Goal: Book appointment/travel/reservation

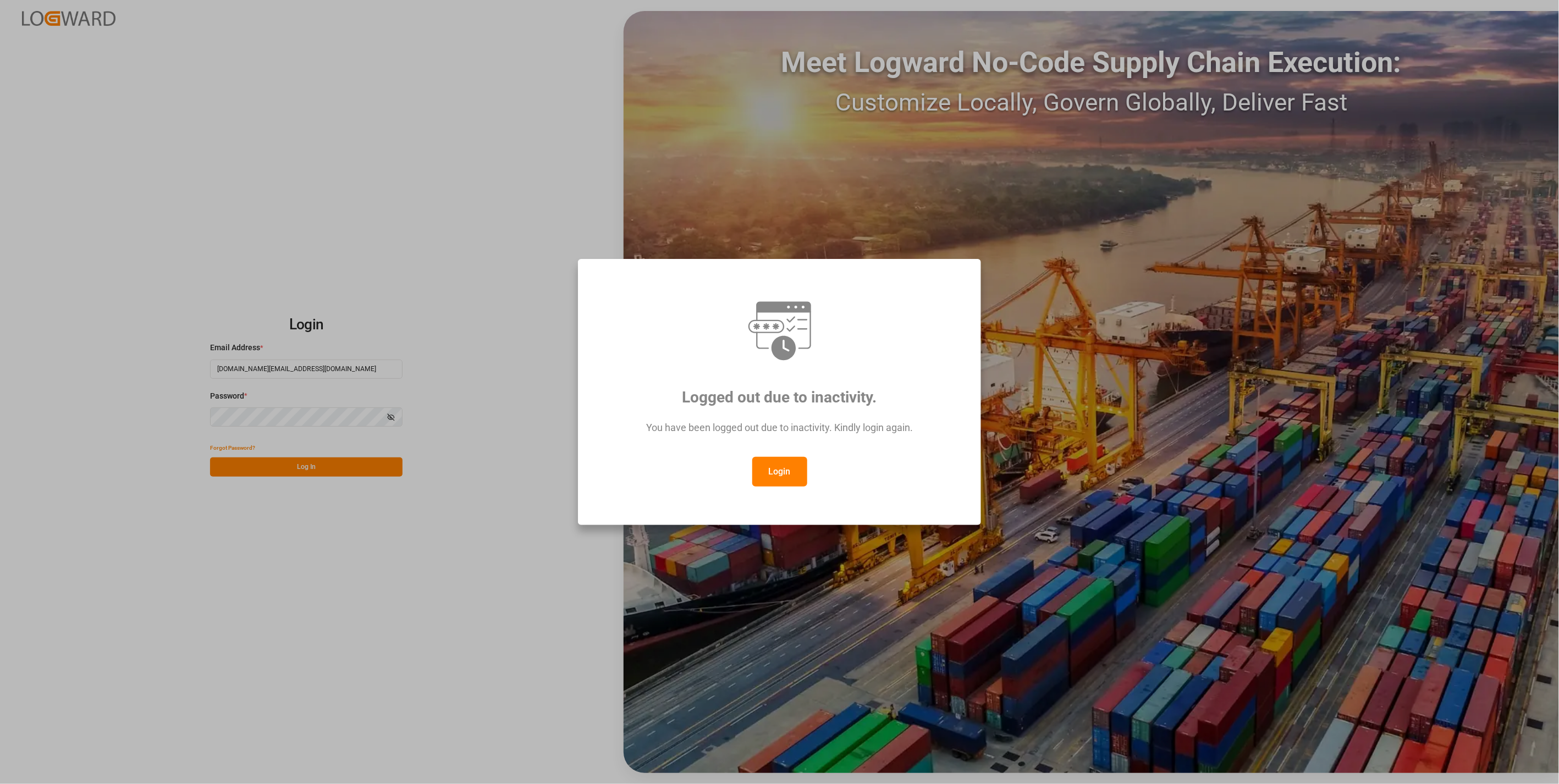
click at [756, 481] on button "Login" at bounding box center [780, 472] width 55 height 30
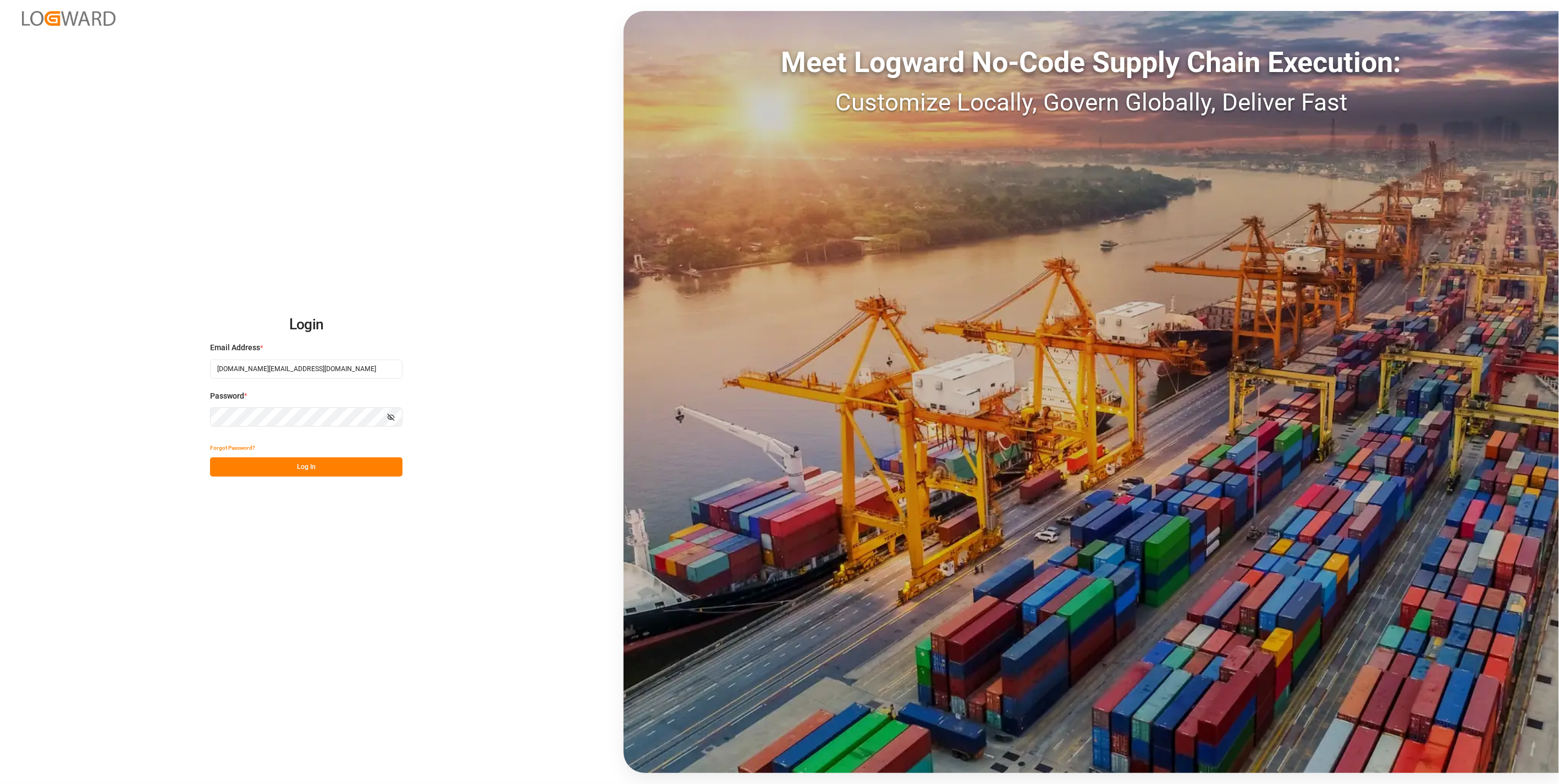
click at [290, 462] on button "Log In" at bounding box center [306, 467] width 193 height 20
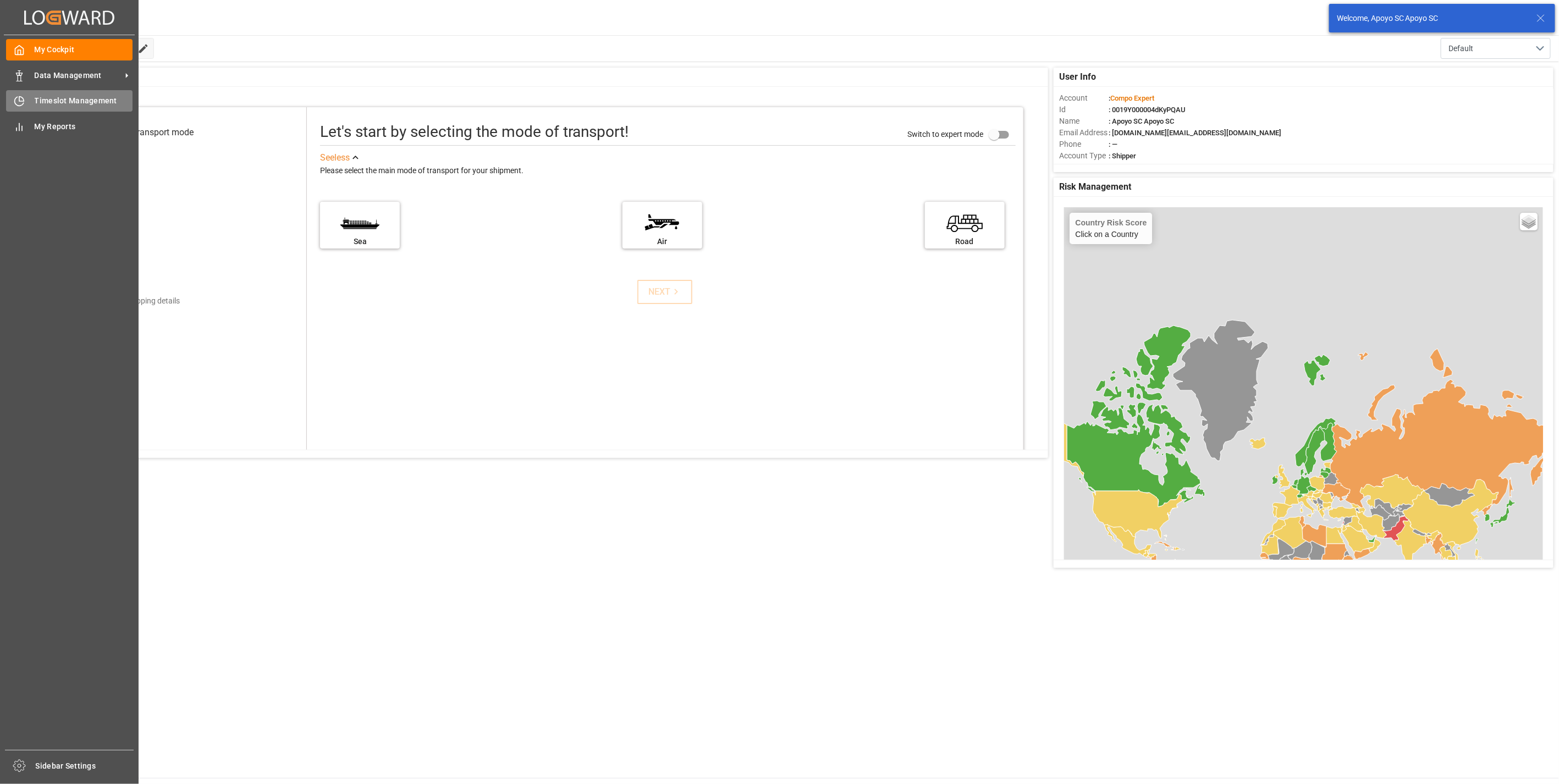
click at [32, 90] on div "Timeslot Management Timeslot Management" at bounding box center [69, 101] width 127 height 22
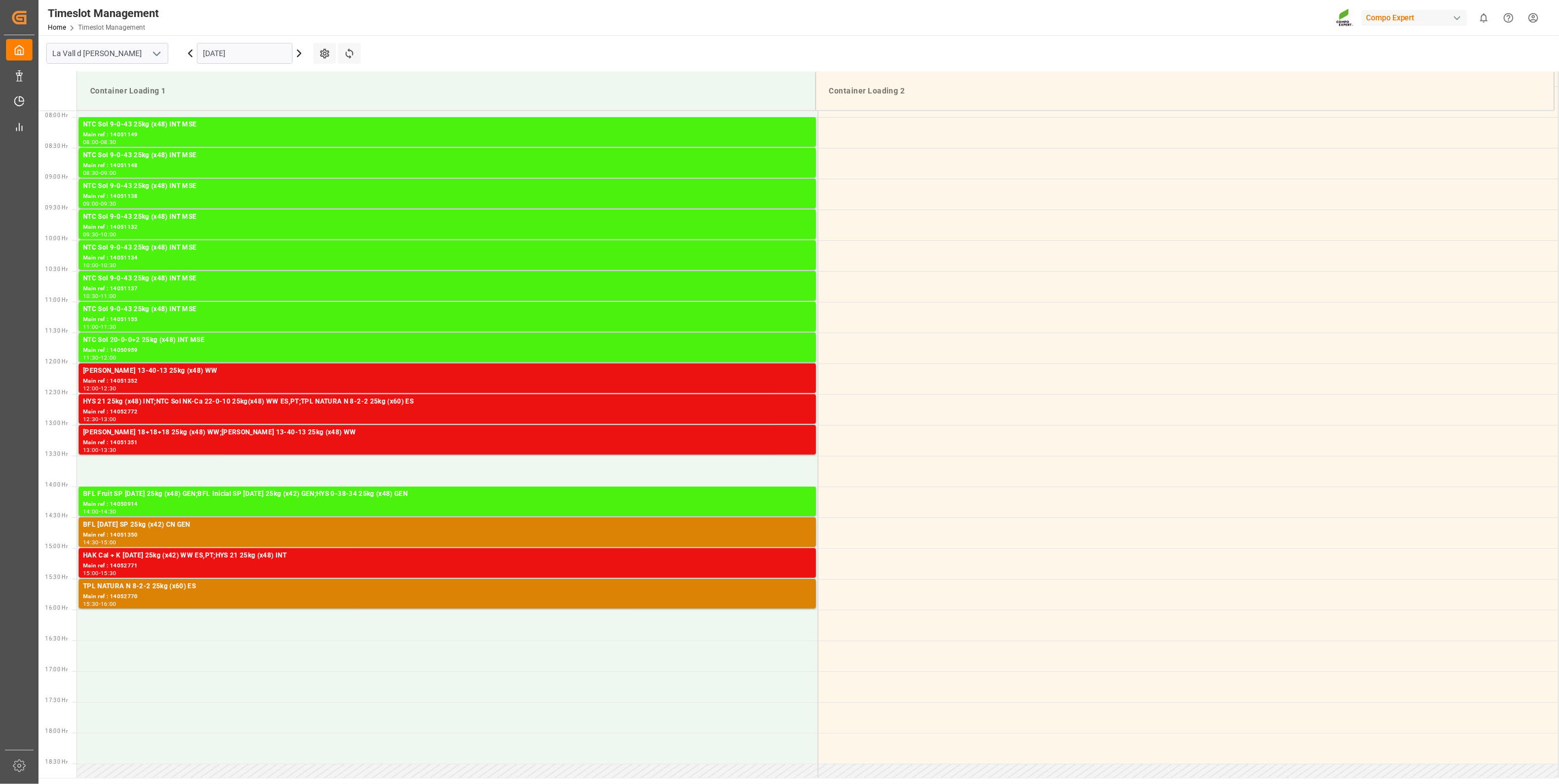
scroll to position [303, 0]
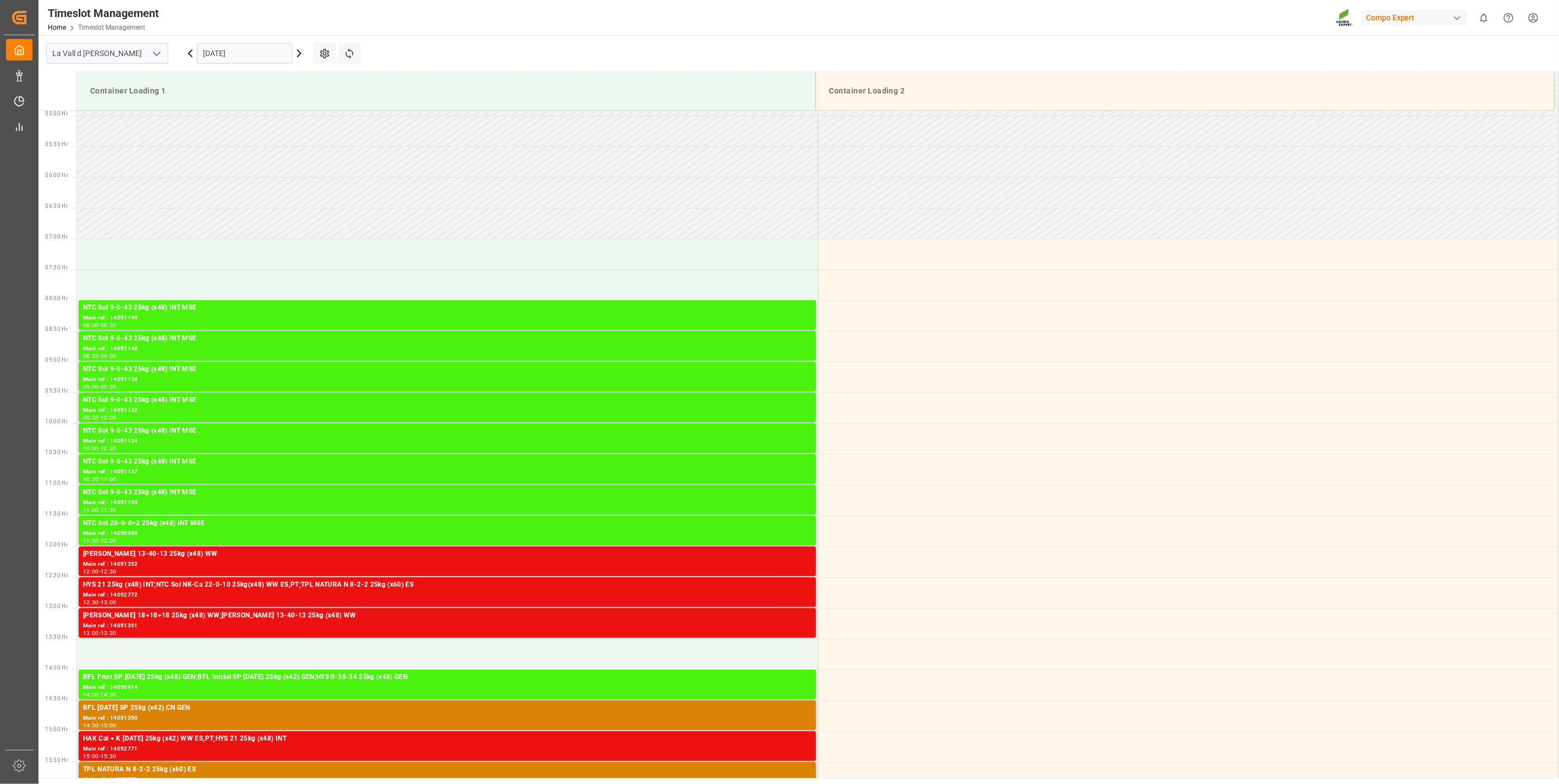
click at [242, 50] on input "[DATE]" at bounding box center [244, 53] width 96 height 21
click at [297, 184] on span "26" at bounding box center [296, 184] width 7 height 7
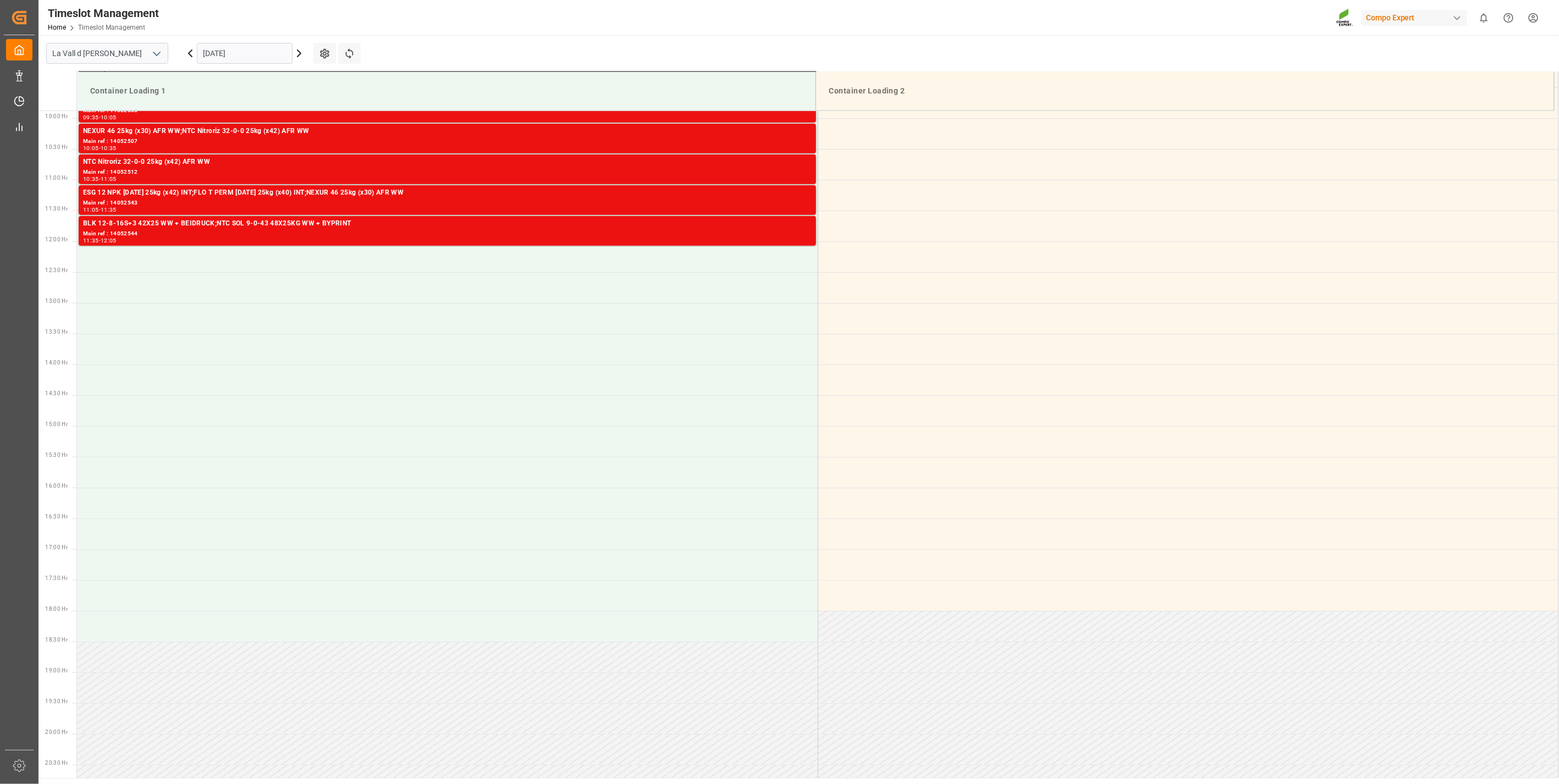
scroll to position [425, 0]
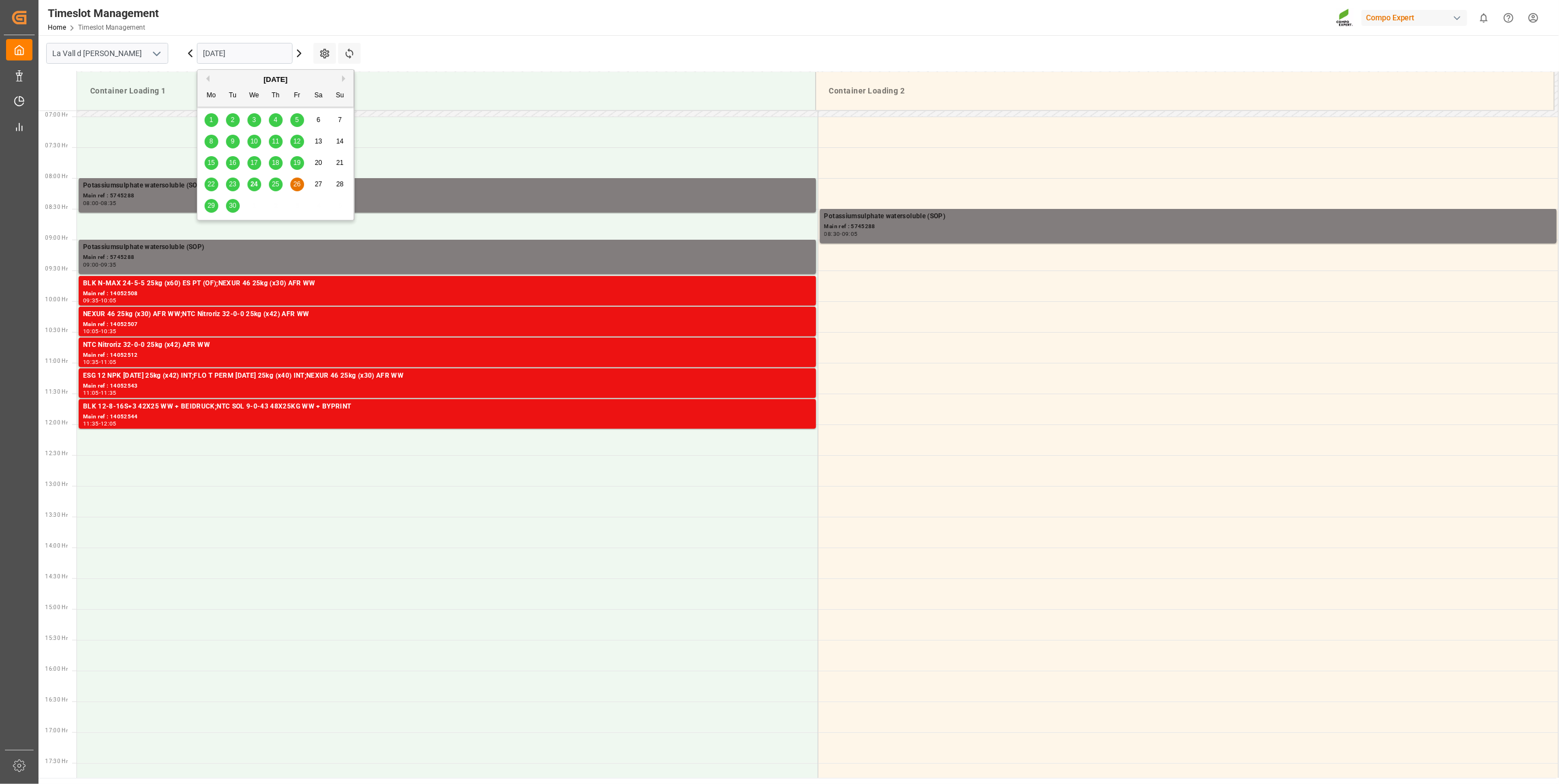
click at [240, 62] on input "[DATE]" at bounding box center [244, 53] width 96 height 21
click at [275, 180] on div "25" at bounding box center [276, 185] width 13 height 13
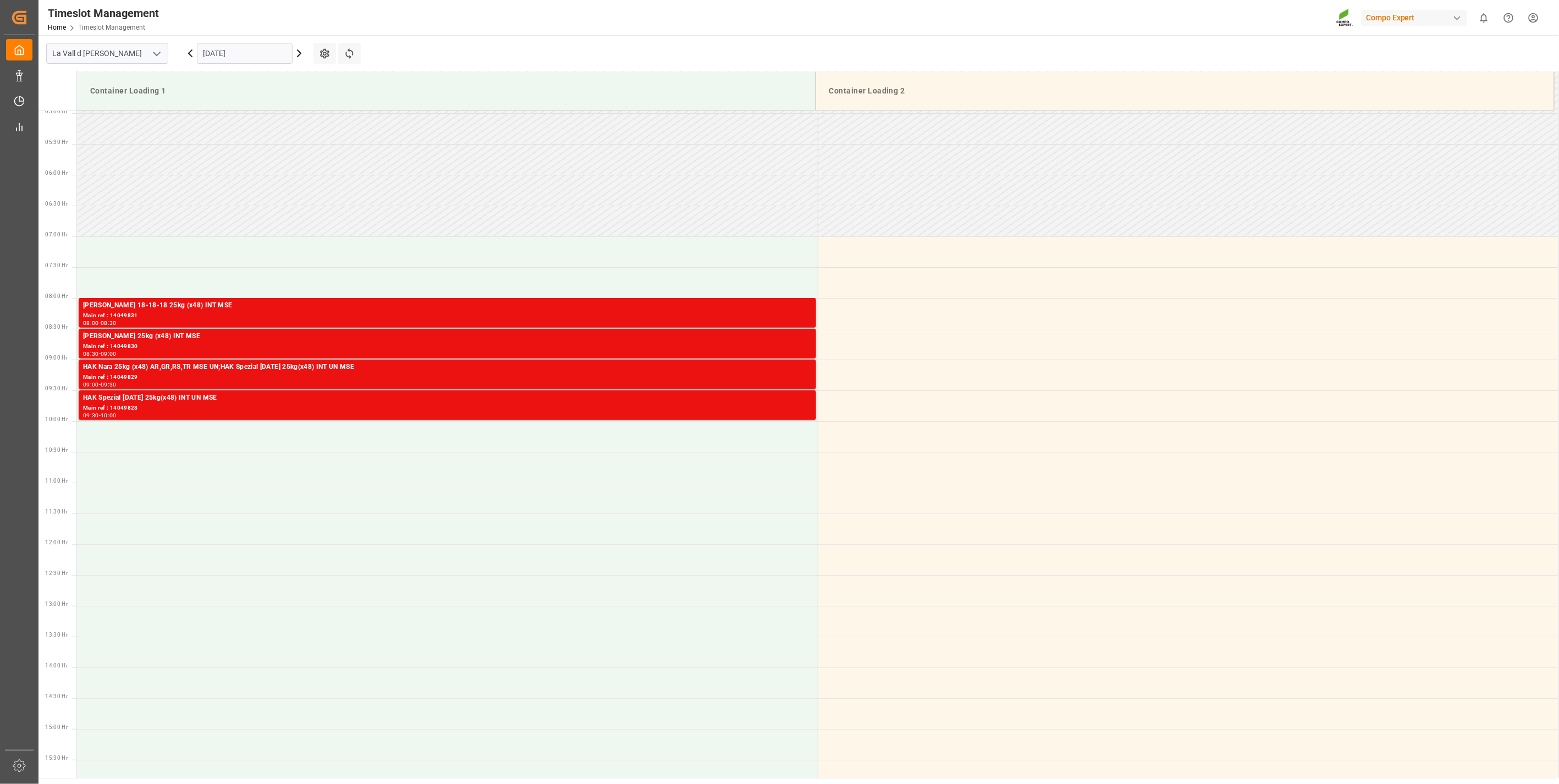
scroll to position [303, 0]
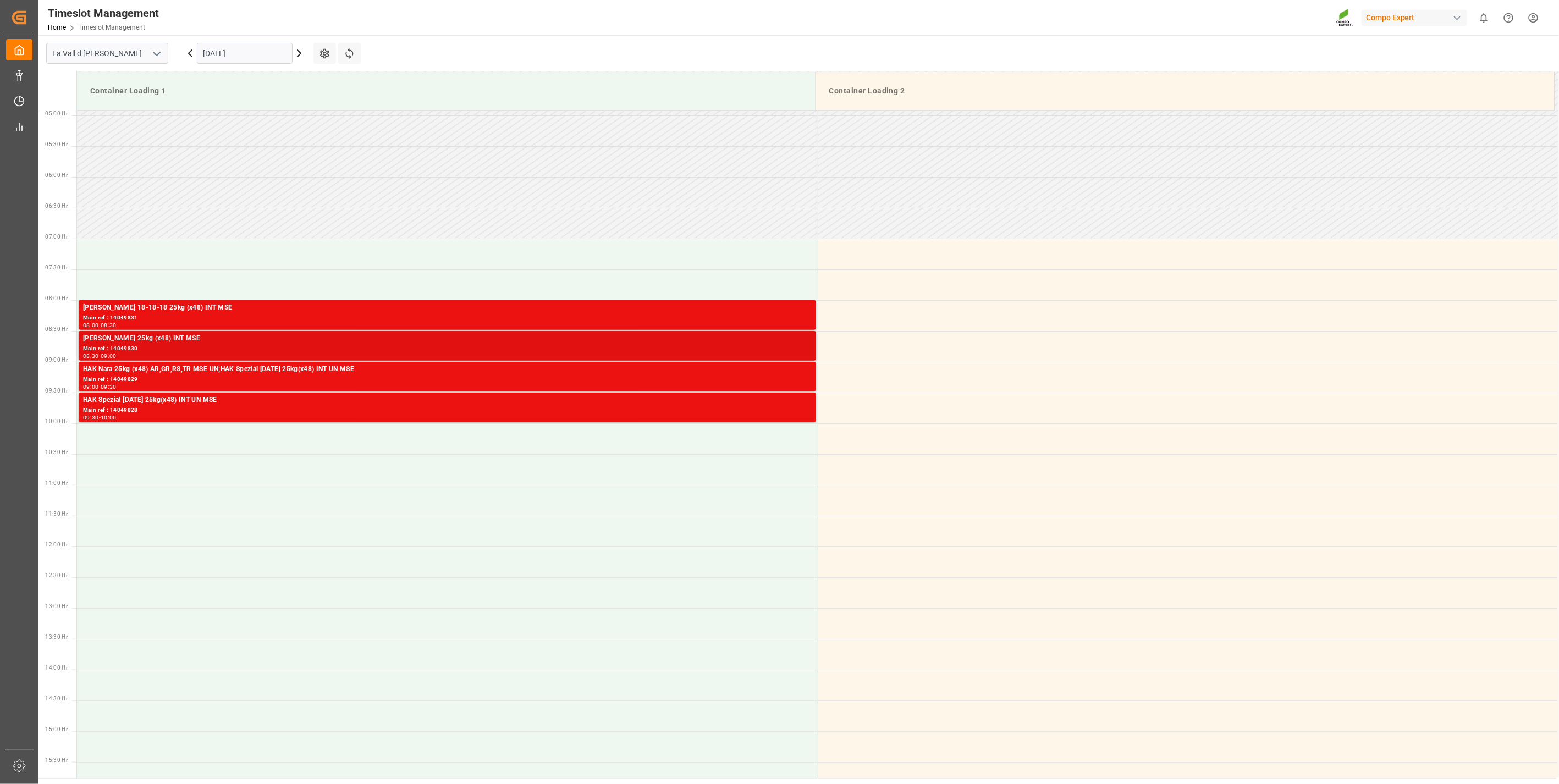
click at [253, 347] on div "Main ref : 14049830" at bounding box center [447, 349] width 729 height 9
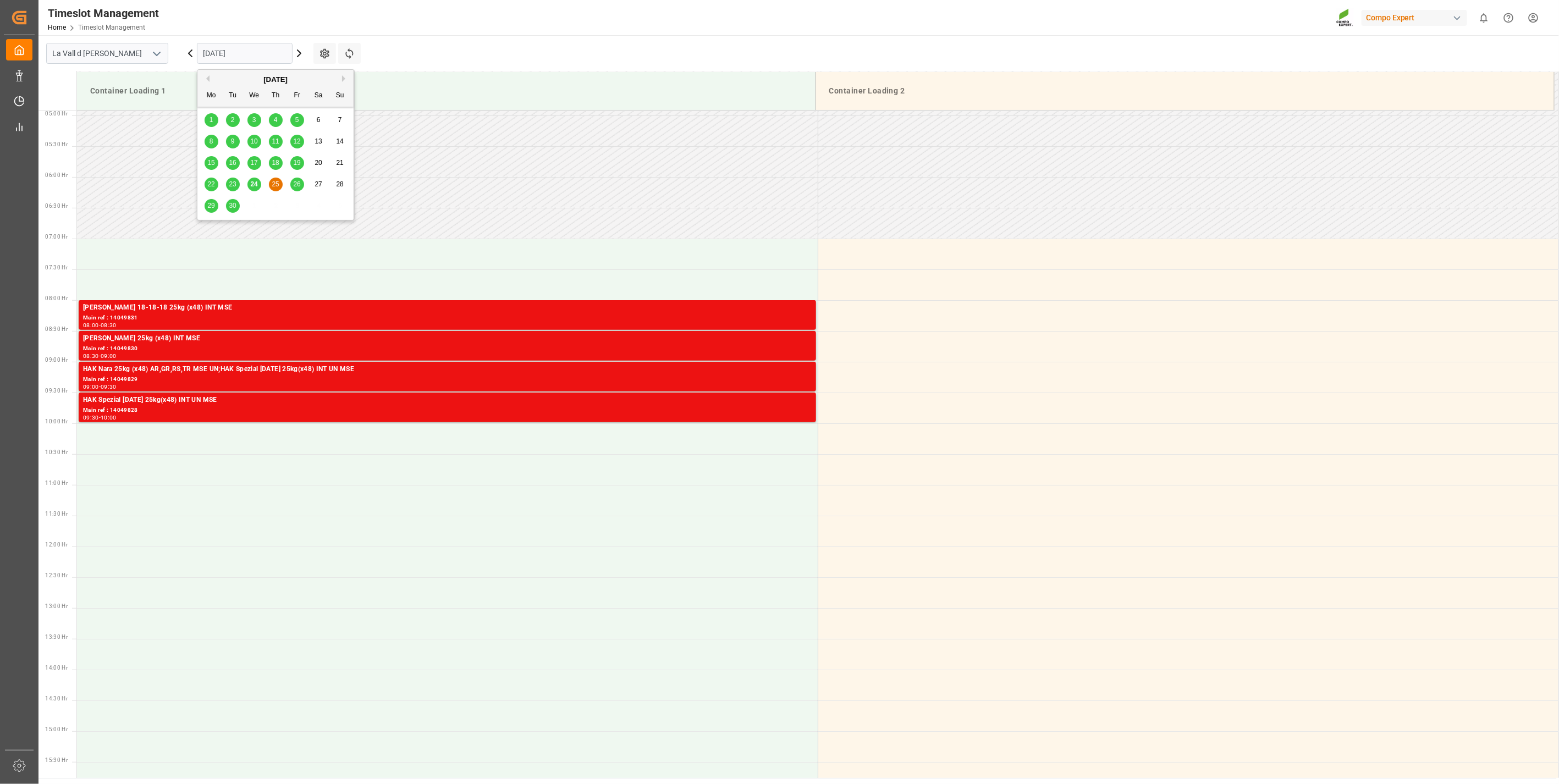
drag, startPoint x: 209, startPoint y: 50, endPoint x: 263, endPoint y: 170, distance: 131.6
click at [210, 52] on input "[DATE]" at bounding box center [244, 53] width 96 height 21
click at [216, 206] on div "29" at bounding box center [211, 207] width 13 height 13
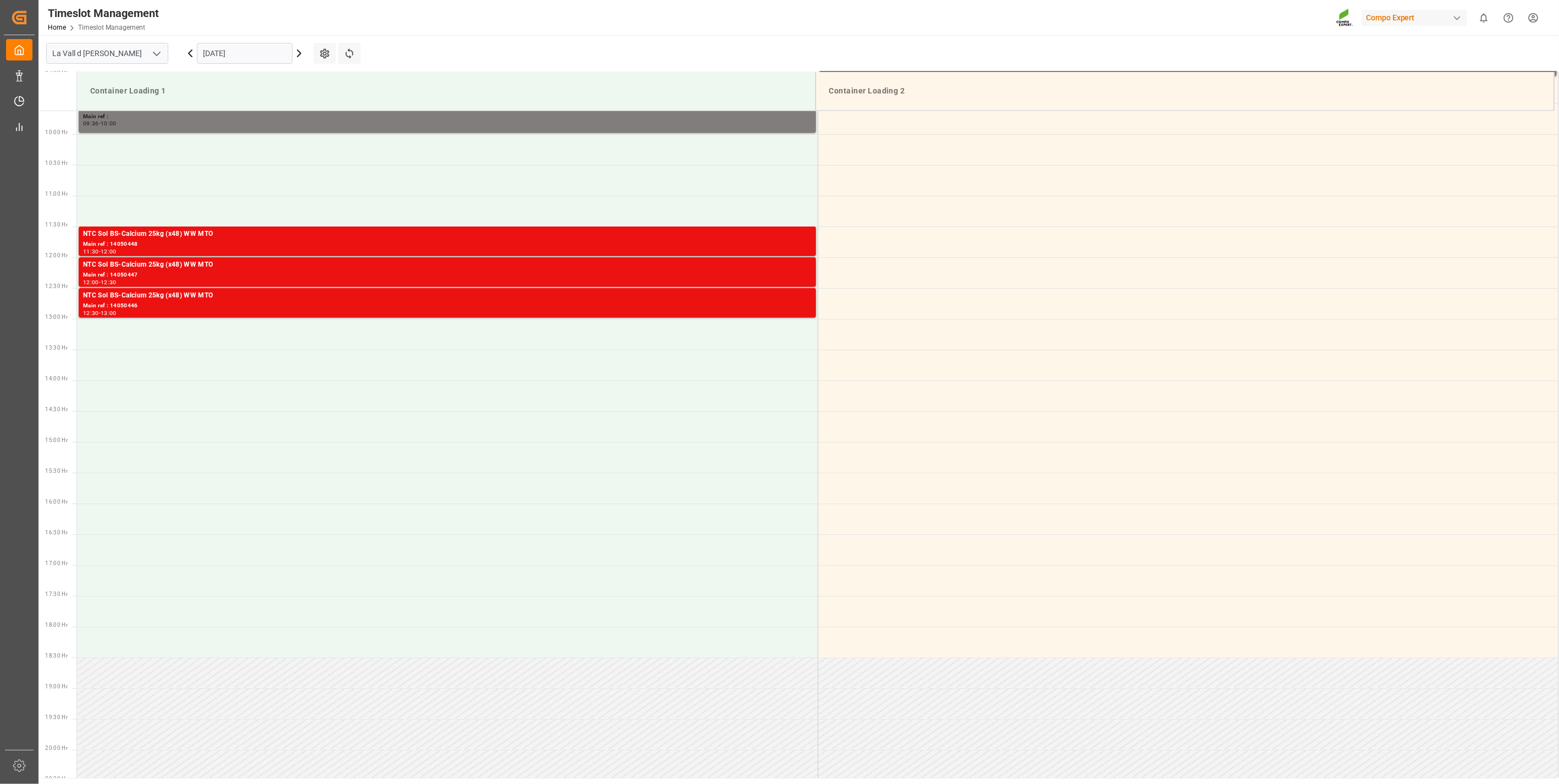
scroll to position [608, 0]
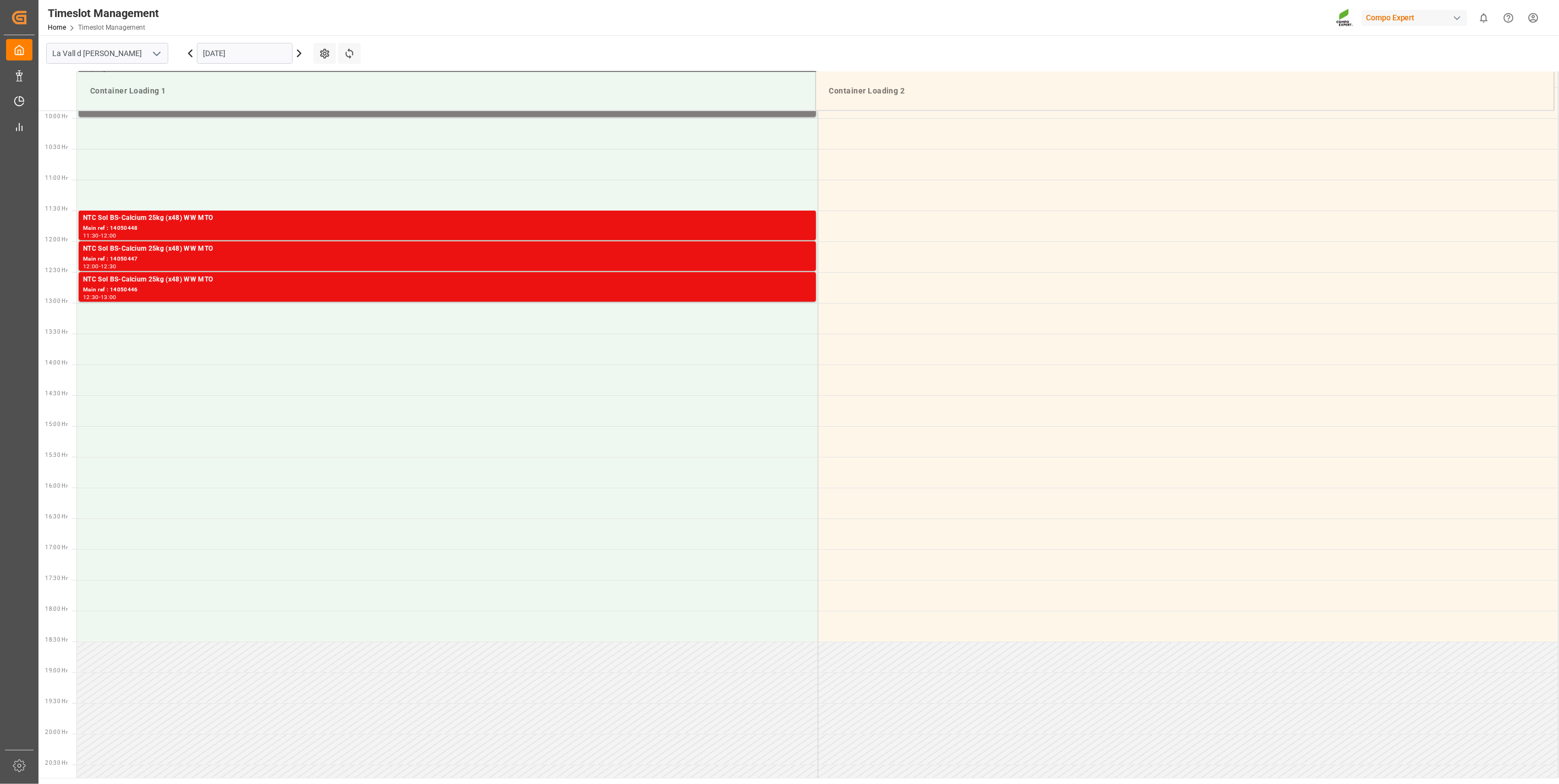
click at [230, 50] on input "[DATE]" at bounding box center [244, 53] width 96 height 21
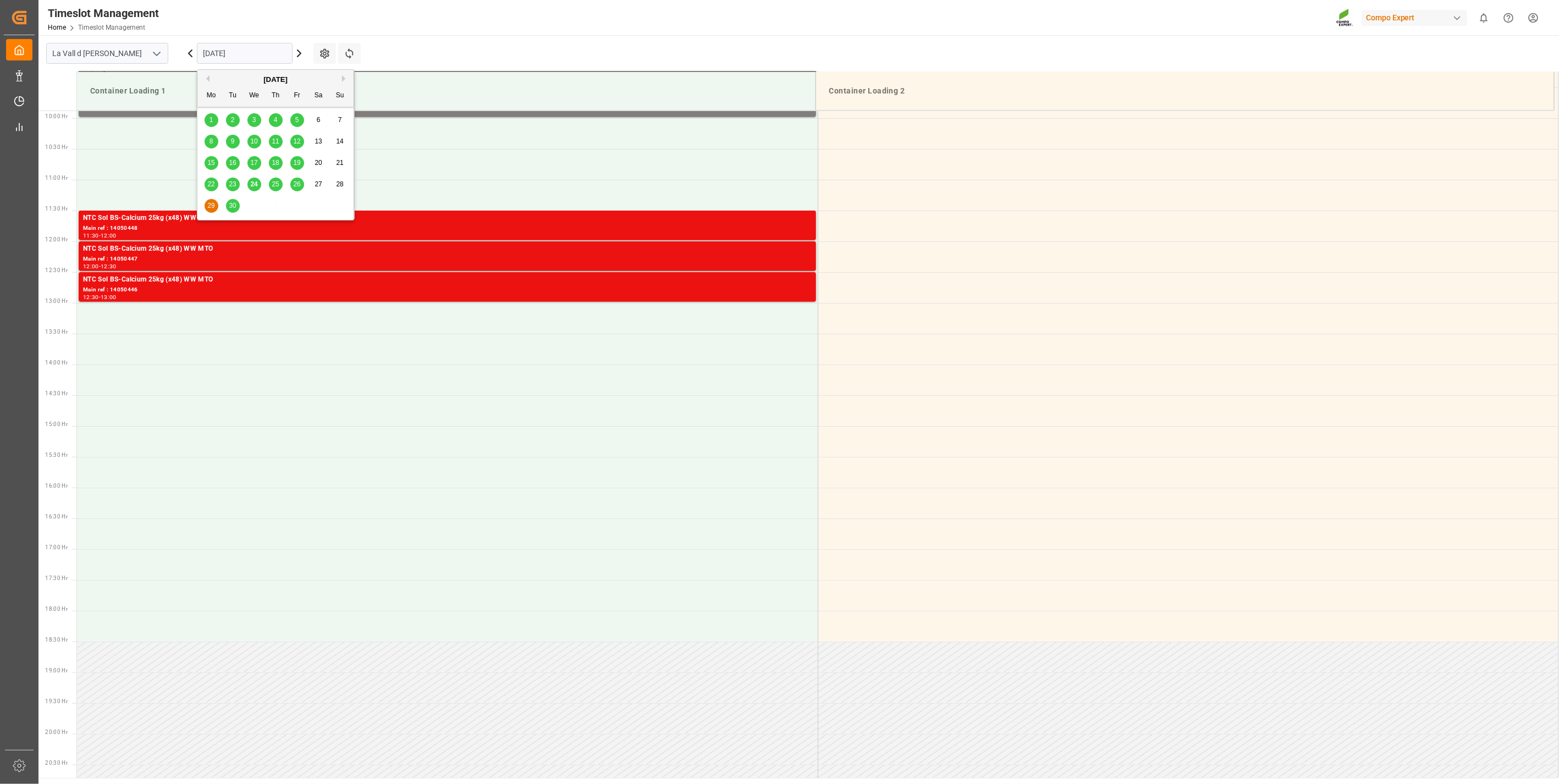
click at [383, 36] on main "[GEOGRAPHIC_DATA] [DATE] Settings Refresh Time Slots Container Loading 1 Contai…" at bounding box center [798, 406] width 1519 height 743
